Goal: Task Accomplishment & Management: Use online tool/utility

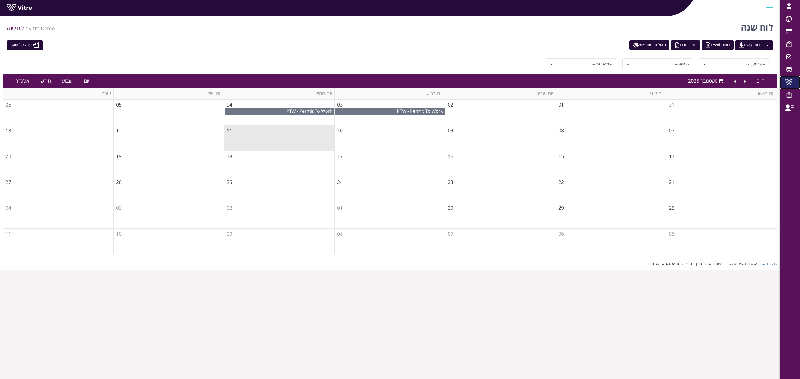
click at [789, 82] on span at bounding box center [789, 82] width 14 height 7
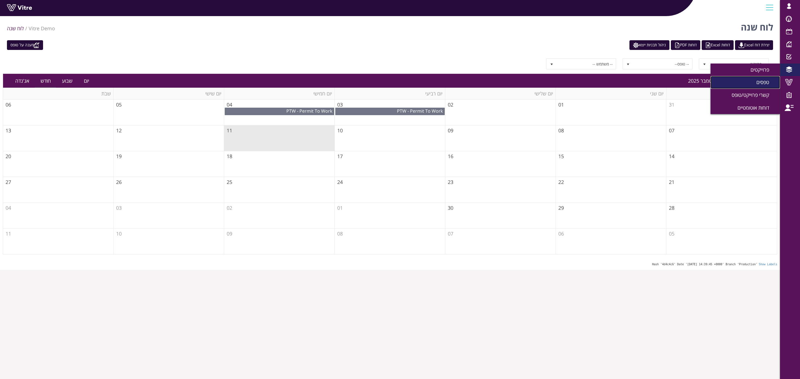
click at [765, 84] on span "טפסים" at bounding box center [765, 82] width 19 height 7
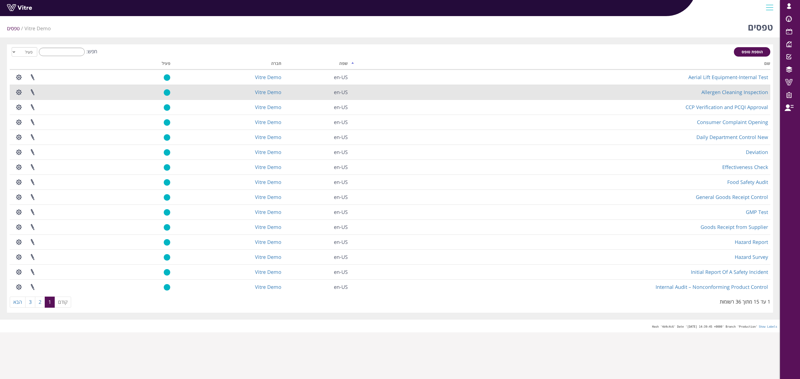
click at [745, 97] on td "Allergen Cleaning Inspection" at bounding box center [560, 92] width 420 height 15
click at [744, 94] on link "Allergen Cleaning Inspection" at bounding box center [734, 92] width 67 height 7
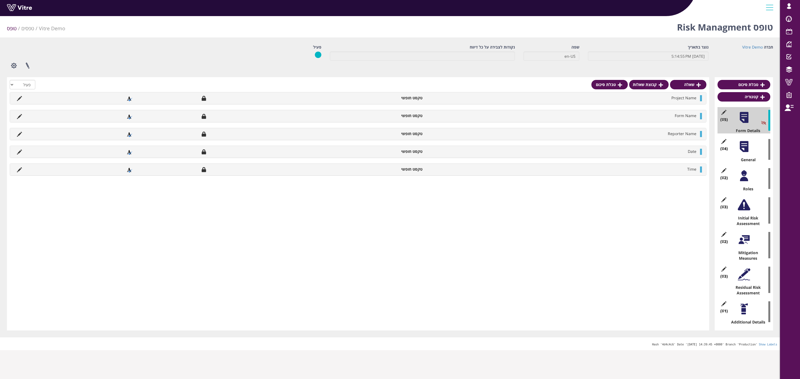
click at [742, 147] on div at bounding box center [744, 147] width 12 height 12
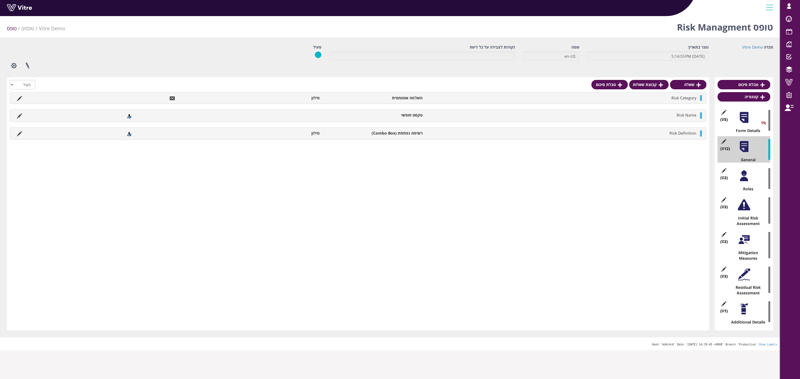
click at [746, 179] on div at bounding box center [744, 176] width 12 height 12
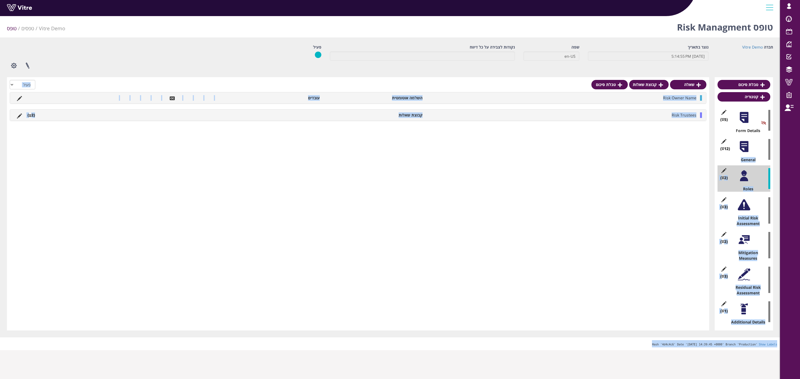
click at [746, 149] on div at bounding box center [744, 147] width 12 height 12
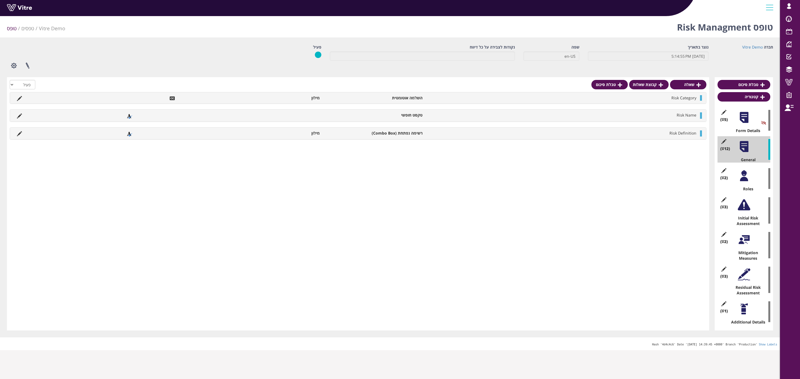
click at [748, 179] on div at bounding box center [744, 176] width 12 height 12
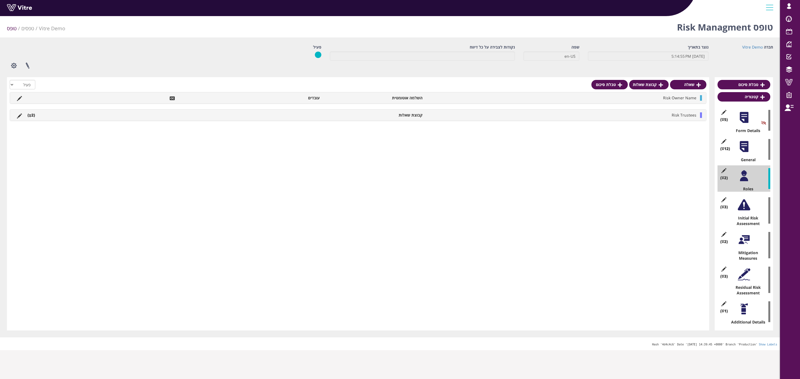
click at [32, 115] on li "(2 )" at bounding box center [31, 115] width 13 height 6
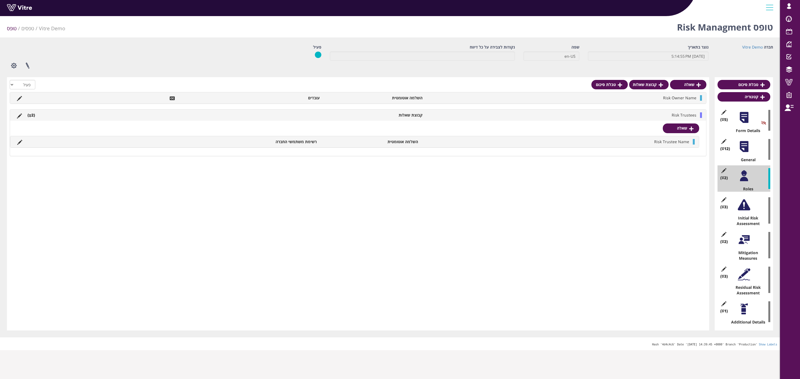
click at [743, 207] on div at bounding box center [744, 205] width 12 height 12
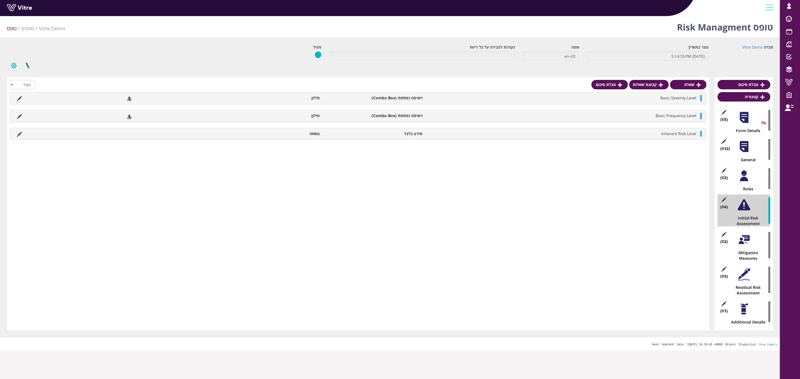
click at [11, 67] on button "button" at bounding box center [14, 65] width 14 height 15
click at [42, 107] on link "שכפול קטגוריה" at bounding box center [29, 107] width 44 height 7
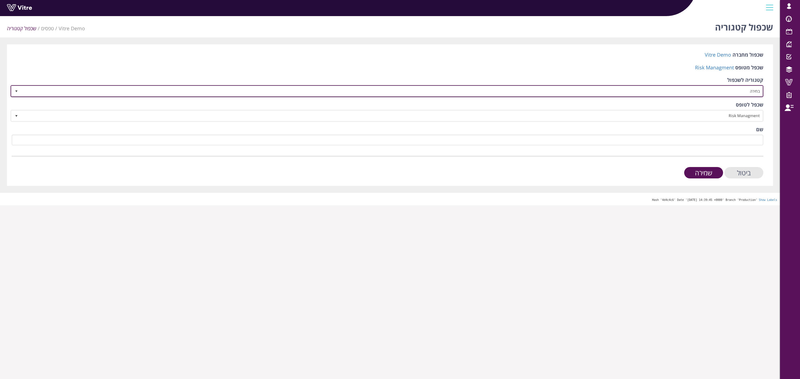
click at [747, 95] on span "בחירה" at bounding box center [392, 91] width 742 height 10
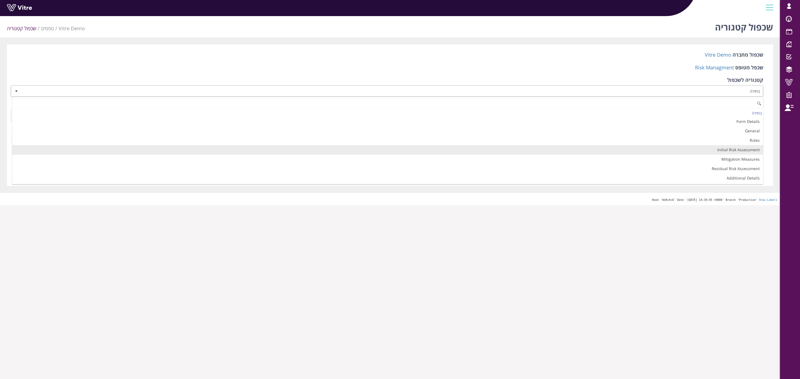
click at [754, 152] on li "Initial Risk Assessment" at bounding box center [387, 149] width 751 height 9
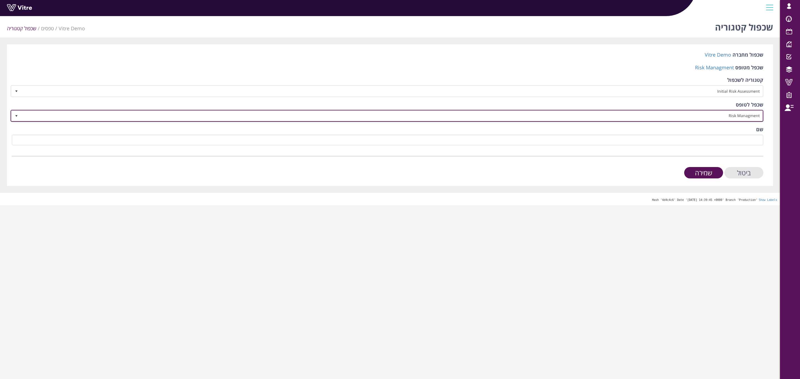
click at [746, 114] on span "Risk Managment" at bounding box center [392, 116] width 742 height 10
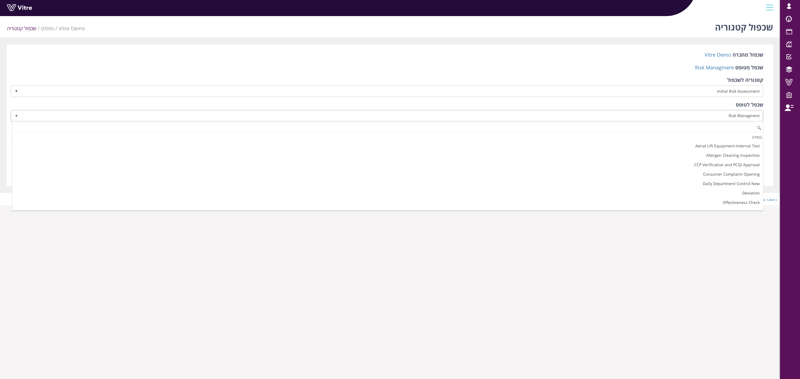
scroll to position [223, 0]
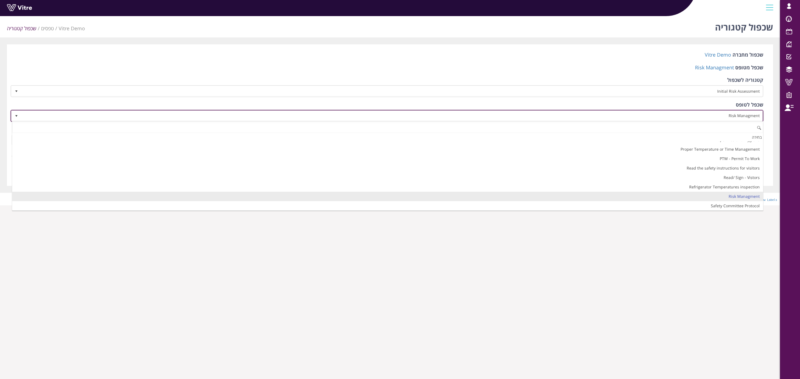
click at [746, 114] on span "Risk Managment" at bounding box center [392, 116] width 742 height 10
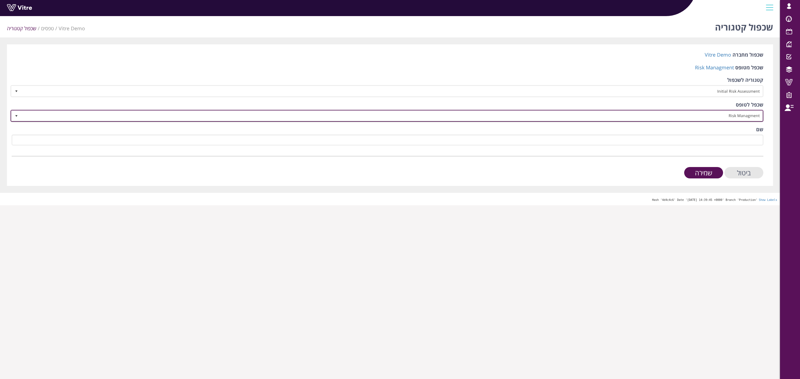
click at [673, 115] on span "Risk Managment" at bounding box center [392, 116] width 742 height 10
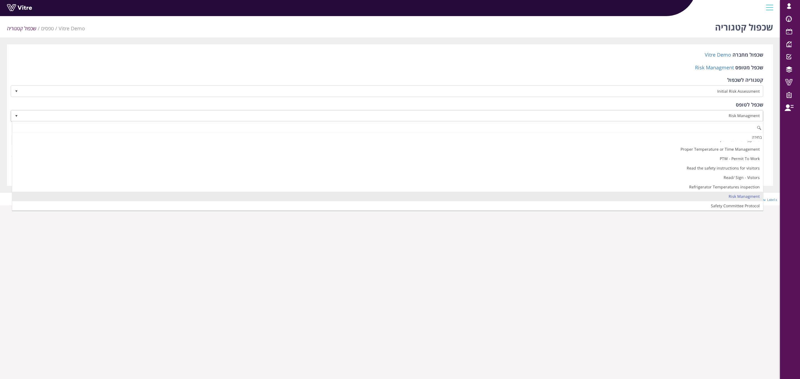
click at [579, 67] on div "שכפל מטופס Risk Managment" at bounding box center [388, 68] width 752 height 9
click at [747, 168] on input "ביטול" at bounding box center [743, 172] width 39 height 11
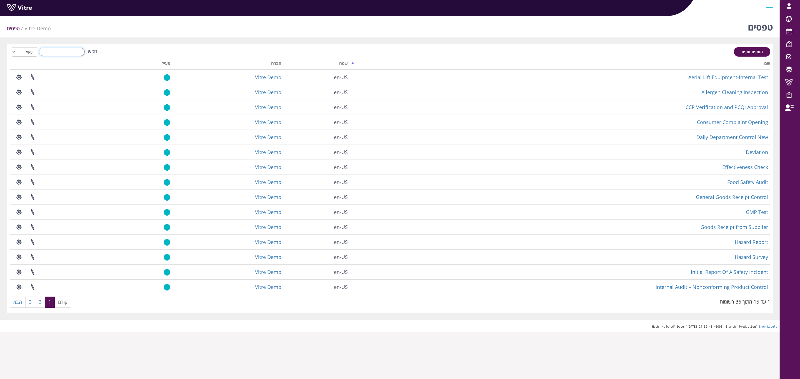
click at [57, 50] on input "חפש:" at bounding box center [62, 52] width 46 height 8
type input "N"
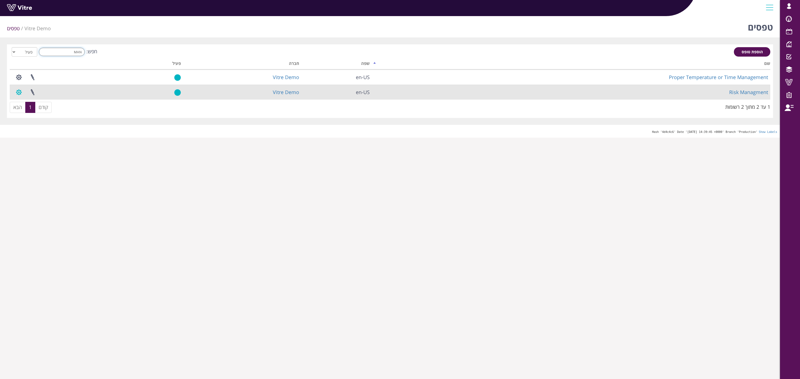
type input "MAN"
click at [15, 92] on button "button" at bounding box center [19, 92] width 14 height 15
click at [24, 127] on link "שכפול טופס" at bounding box center [34, 127] width 44 height 7
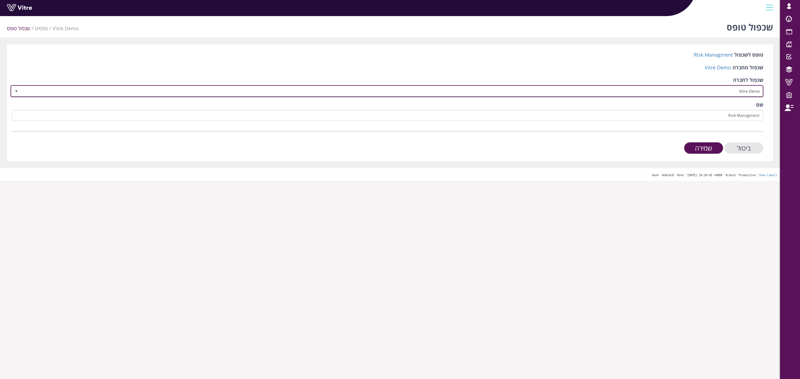
click at [722, 93] on span "Vitre Demo" at bounding box center [392, 91] width 742 height 10
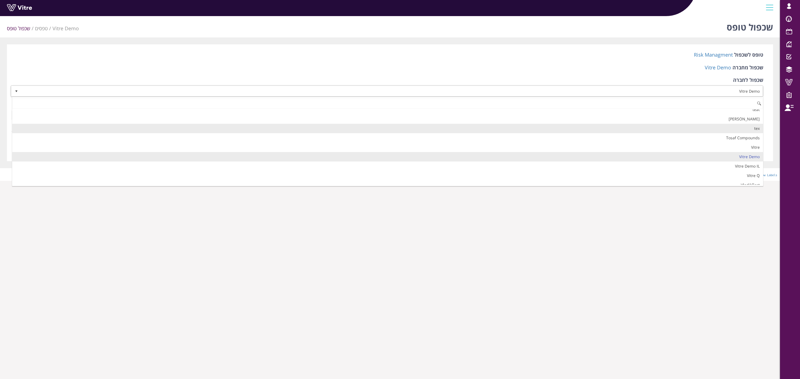
scroll to position [811, 0]
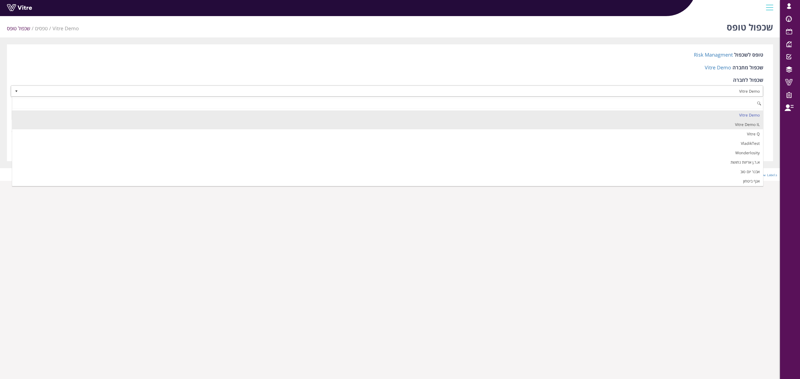
click at [728, 129] on li "Vitre Demo IL" at bounding box center [387, 124] width 751 height 9
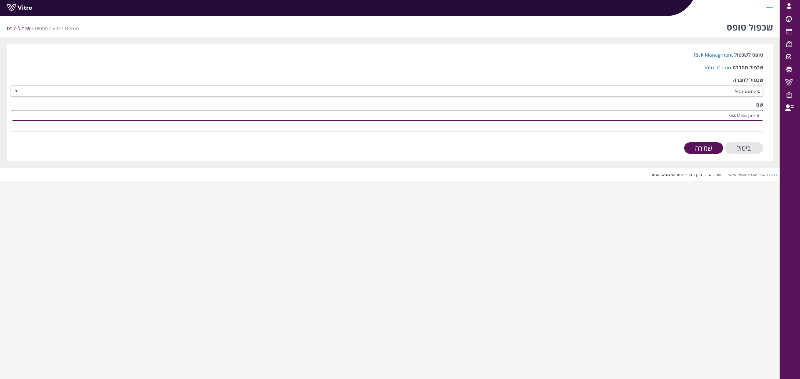
click at [739, 114] on input "Risk Managment" at bounding box center [388, 115] width 752 height 11
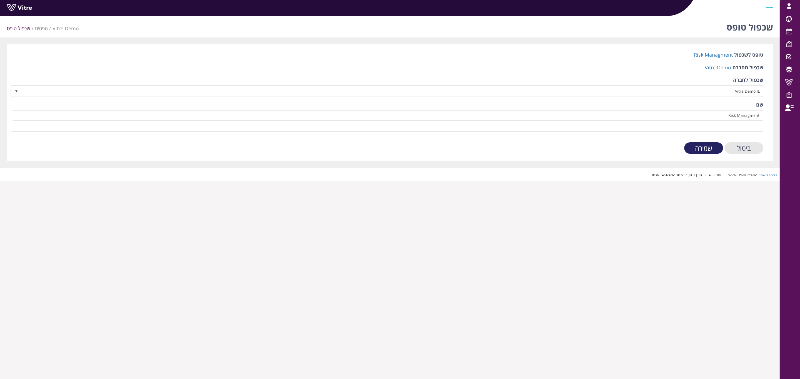
click at [711, 149] on input "שמירה" at bounding box center [703, 147] width 39 height 11
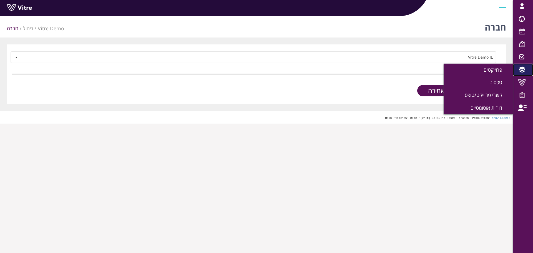
click at [521, 71] on span at bounding box center [522, 69] width 14 height 7
click at [498, 81] on span "טפסים" at bounding box center [499, 82] width 19 height 7
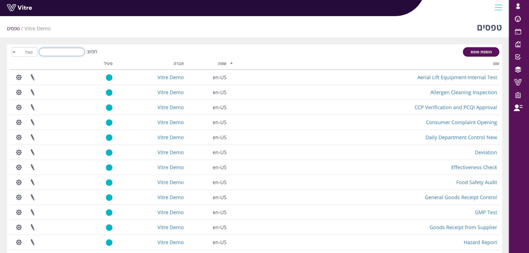
click at [45, 54] on input "חפש:" at bounding box center [62, 52] width 46 height 8
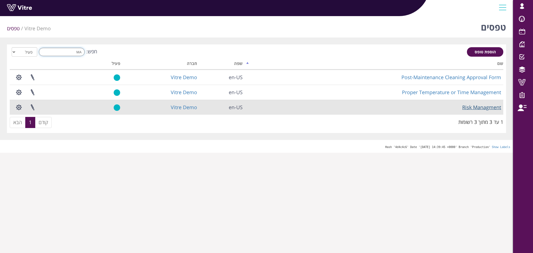
type input "MA"
click at [475, 108] on link "Risk Managment" at bounding box center [481, 107] width 39 height 7
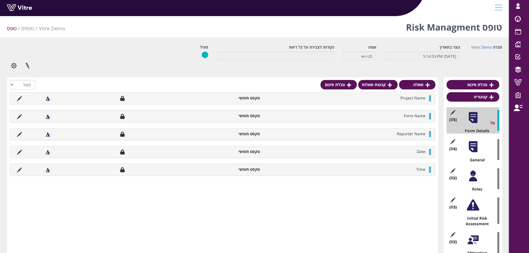
click at [476, 143] on div at bounding box center [473, 147] width 12 height 12
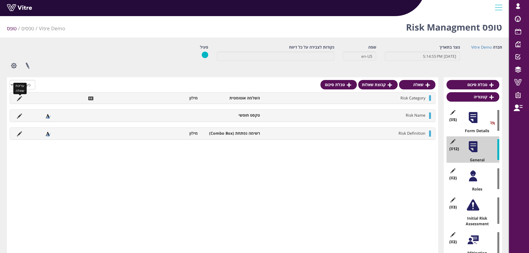
click at [20, 99] on icon at bounding box center [19, 98] width 5 height 5
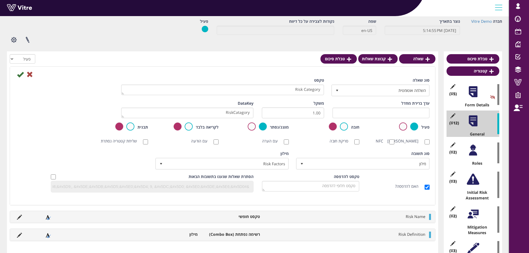
scroll to position [56, 0]
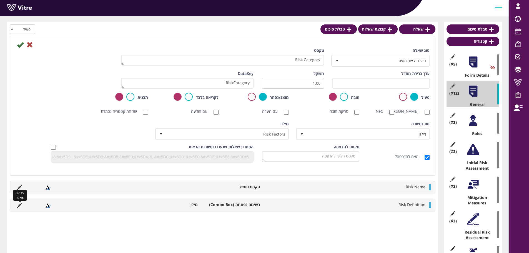
click at [19, 208] on icon at bounding box center [19, 205] width 5 height 5
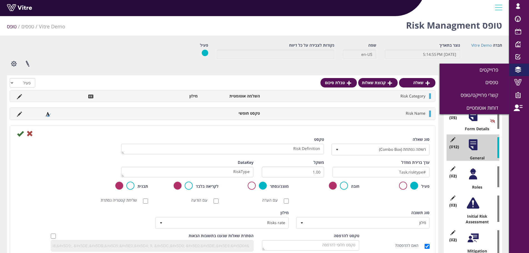
scroll to position [28, 0]
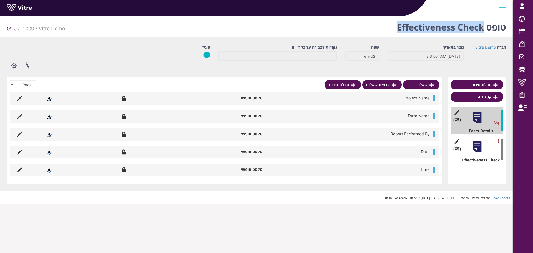
drag, startPoint x: 398, startPoint y: 28, endPoint x: 483, endPoint y: 27, distance: 85.3
click at [483, 27] on h1 "טופס Effectiveness Check" at bounding box center [451, 26] width 109 height 24
copy h1 "Effectiveness Check"
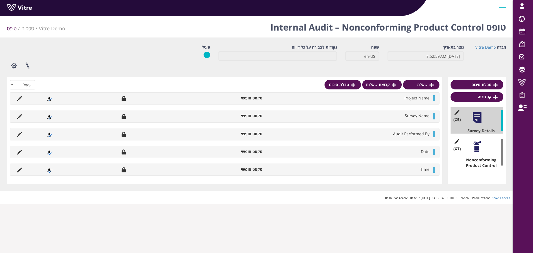
click at [299, 28] on h1 "טופס Internal Audit – Nonconforming Product Control" at bounding box center [389, 26] width 236 height 24
copy h1 "Internal"
click at [394, 27] on h1 "טופס Product Moisture Inspection Form" at bounding box center [419, 26] width 174 height 24
click at [387, 29] on h1 "טופס Product Moisture Inspection Form" at bounding box center [419, 26] width 174 height 24
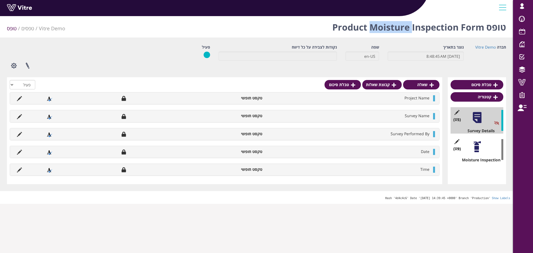
click at [387, 29] on h1 "טופס Product Moisture Inspection Form" at bounding box center [419, 26] width 174 height 24
click at [352, 28] on h1 "טופס Product Moisture Inspection Form" at bounding box center [419, 26] width 174 height 24
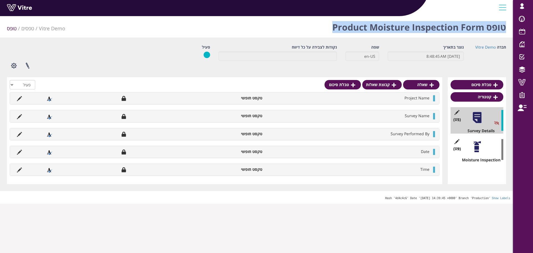
click at [352, 28] on h1 "טופס Product Moisture Inspection Form" at bounding box center [419, 26] width 174 height 24
drag, startPoint x: 318, startPoint y: 28, endPoint x: 422, endPoint y: 22, distance: 104.1
click at [422, 22] on div "טופס Product Moisture Inspection Form Vitre Demo טפסים טופס" at bounding box center [256, 26] width 513 height 24
copy h1 "Product Moisture In"
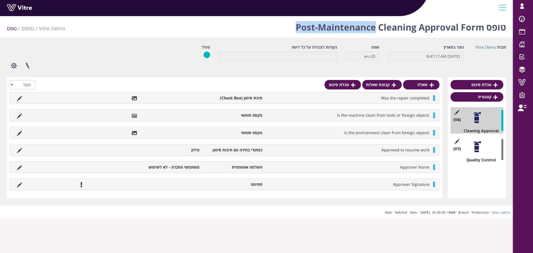
drag, startPoint x: 294, startPoint y: 27, endPoint x: 374, endPoint y: 26, distance: 80.0
click at [374, 26] on div "טופס Post-Maintenance Cleaning Approval Form Vitre Demo טפסים טופס" at bounding box center [256, 26] width 513 height 24
copy h1 "Post-Maintenance"
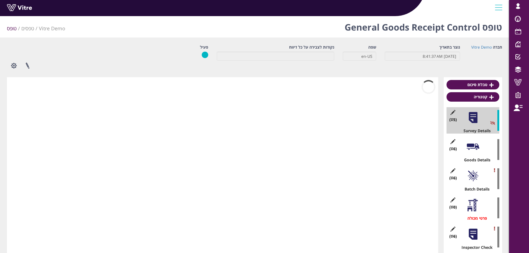
click at [366, 22] on h1 "טופס General Goods Receipt Control" at bounding box center [423, 26] width 157 height 24
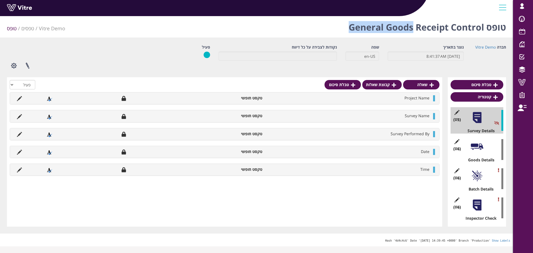
drag, startPoint x: 344, startPoint y: 27, endPoint x: 412, endPoint y: 27, distance: 68.6
click at [412, 27] on div "טופס General Goods Receipt Control Vitre Demo טפסים טופס" at bounding box center [256, 26] width 513 height 24
copy h1 "General Goods"
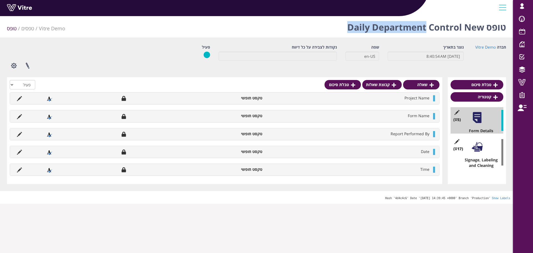
drag, startPoint x: 347, startPoint y: 28, endPoint x: 427, endPoint y: 29, distance: 80.3
click at [427, 29] on div "טופס Daily Department Control New Vitre Demo טפסים טופס" at bounding box center [256, 26] width 513 height 24
copy h1 "Daily Department"
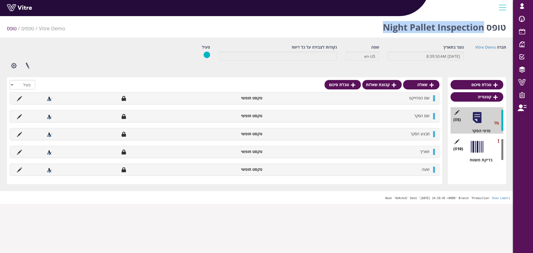
drag, startPoint x: 383, startPoint y: 29, endPoint x: 484, endPoint y: 29, distance: 100.3
click at [484, 29] on h1 "טופס Night Pallet Inspection" at bounding box center [444, 26] width 123 height 24
copy h1 "Night Pallet Inspection"
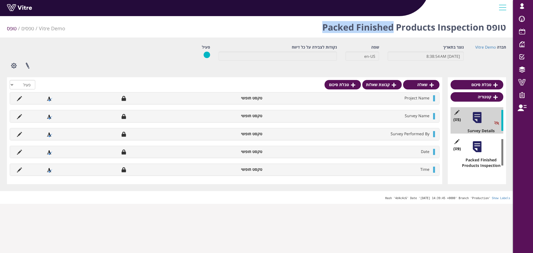
drag, startPoint x: 323, startPoint y: 27, endPoint x: 394, endPoint y: 26, distance: 70.8
click at [394, 26] on h1 "טופס Packed Finished Products Inspection" at bounding box center [414, 26] width 184 height 24
copy h1 "Packed Finished"
